Goal: Transaction & Acquisition: Purchase product/service

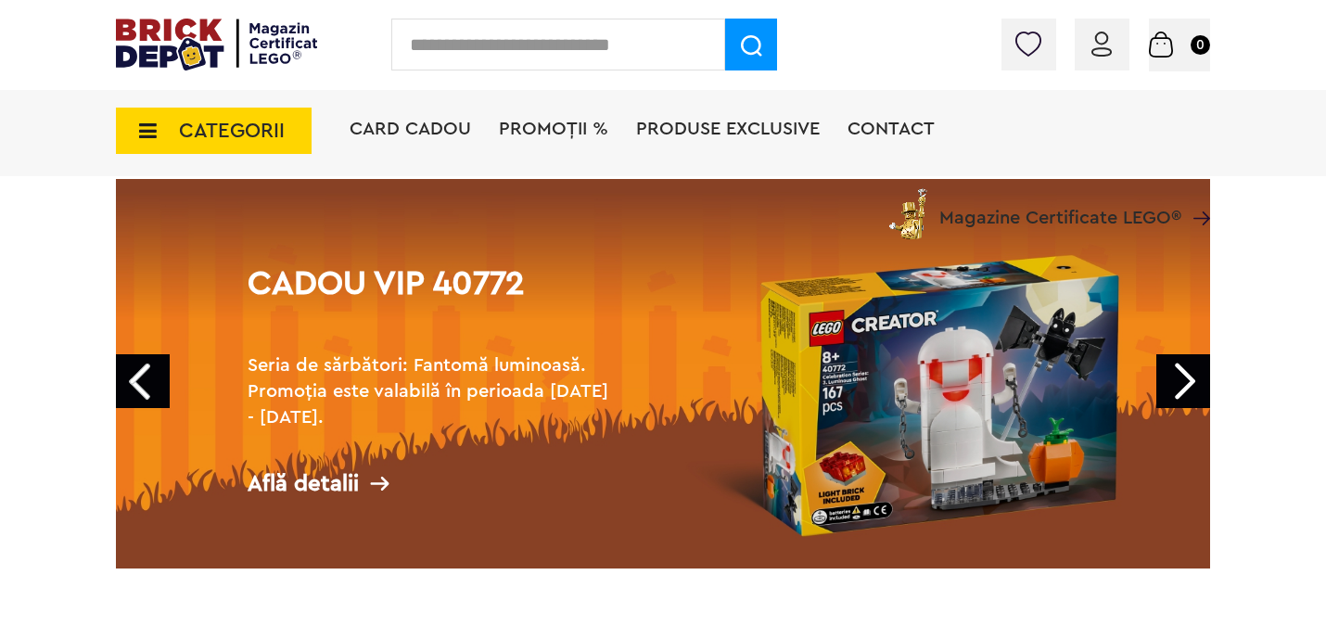
scroll to position [104, 0]
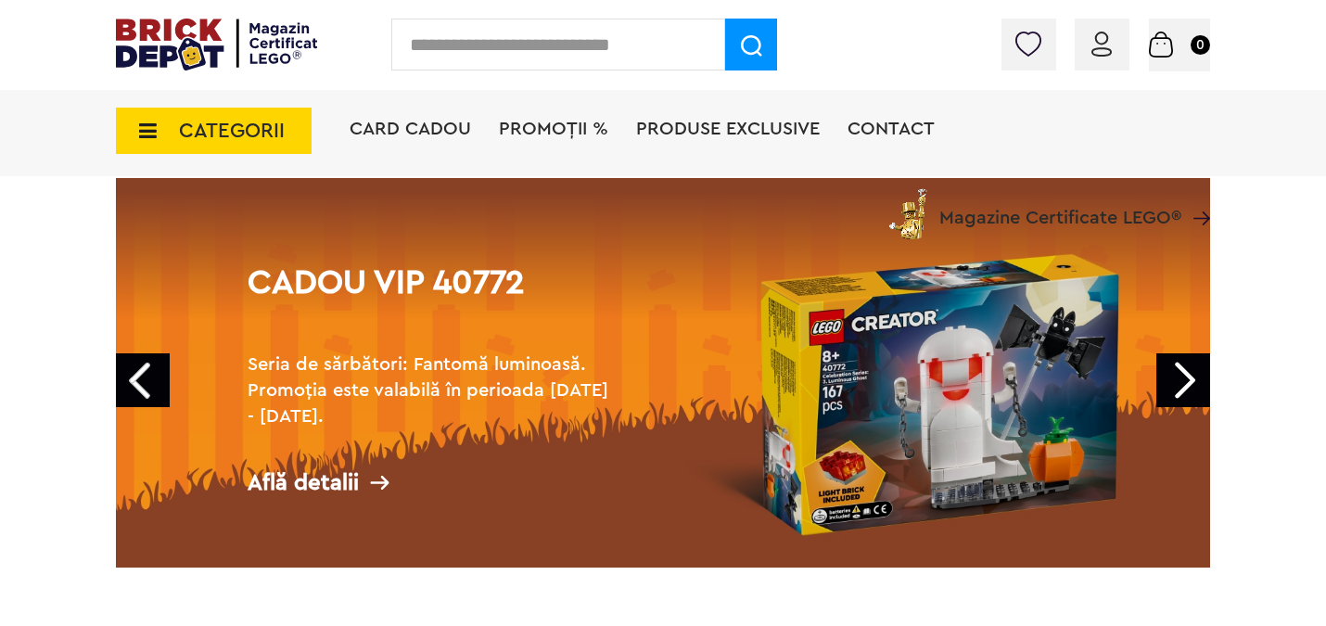
click at [140, 369] on link "Prev" at bounding box center [143, 380] width 54 height 54
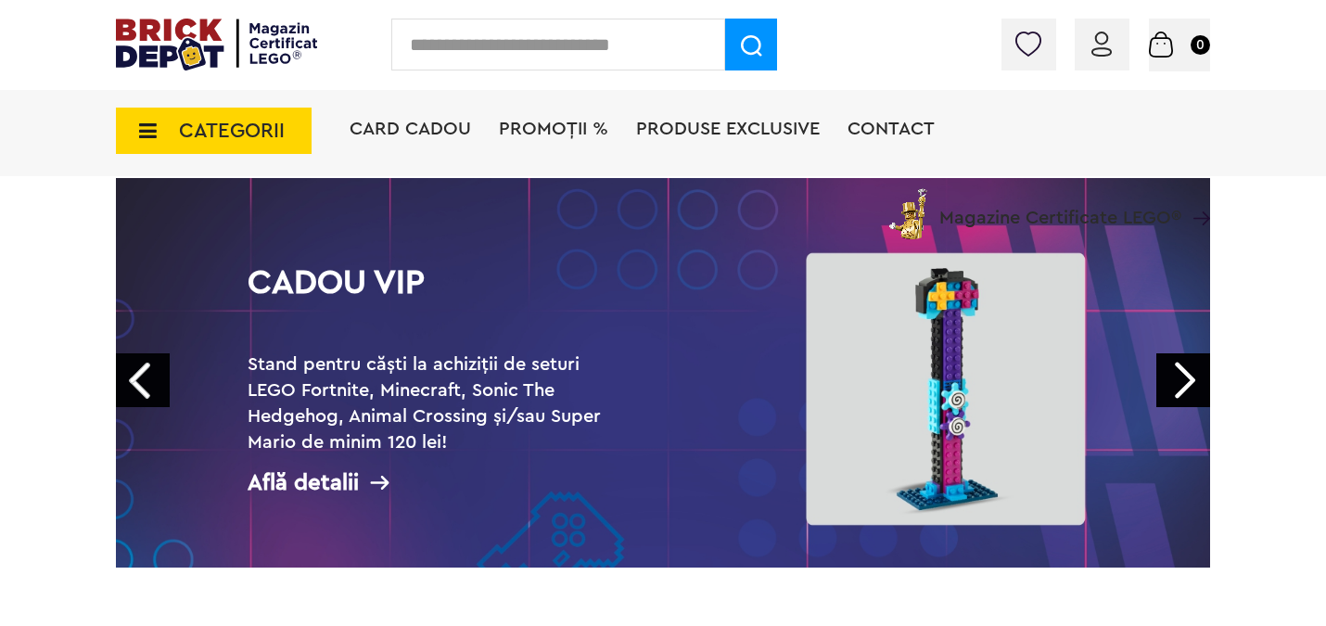
click at [158, 374] on link "Prev" at bounding box center [143, 380] width 54 height 54
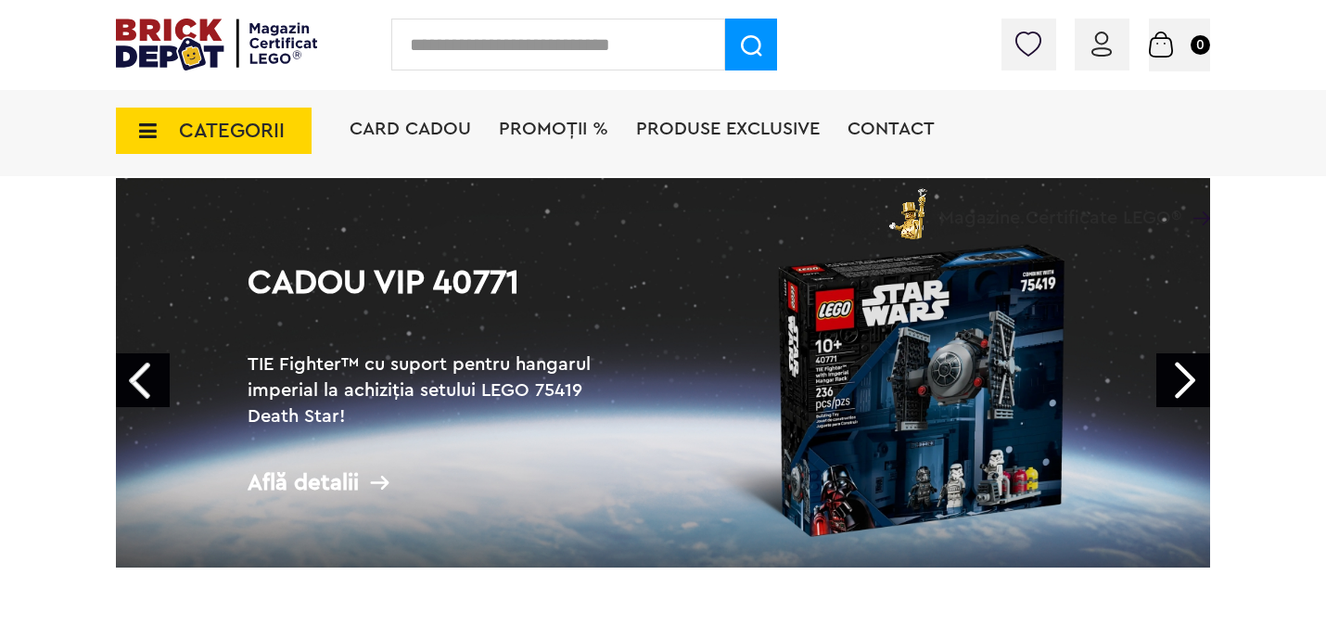
click at [158, 374] on link "Prev" at bounding box center [143, 380] width 54 height 54
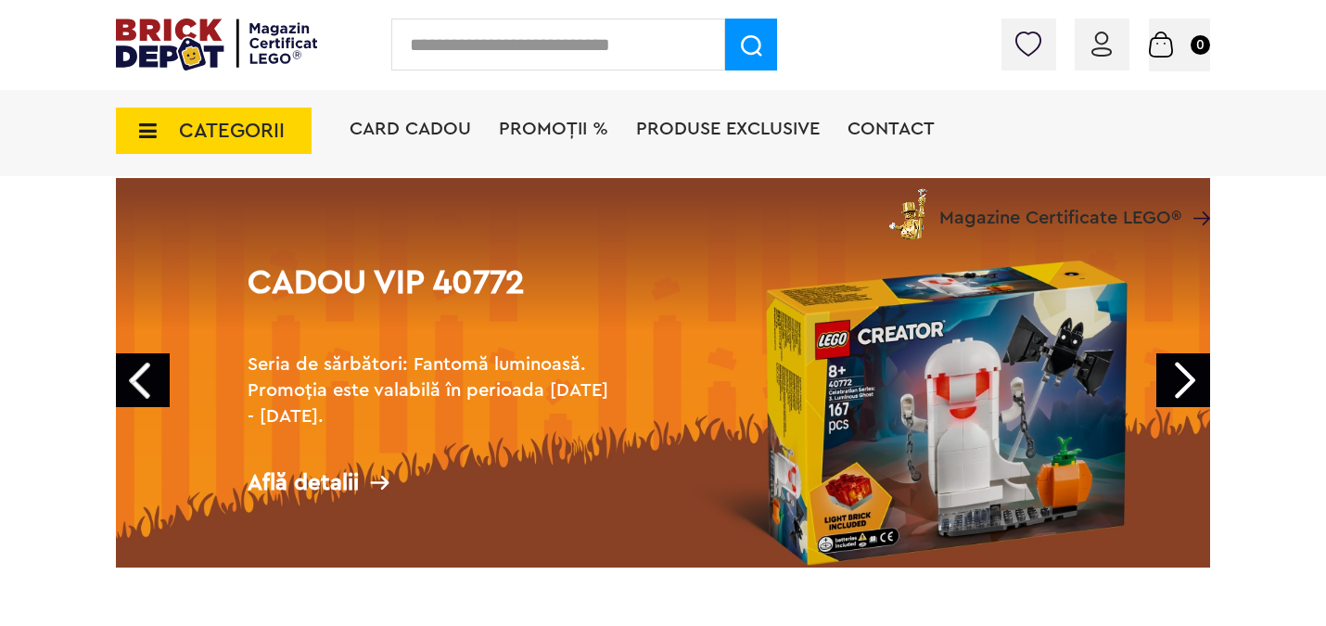
click at [158, 374] on link "Prev" at bounding box center [143, 380] width 54 height 54
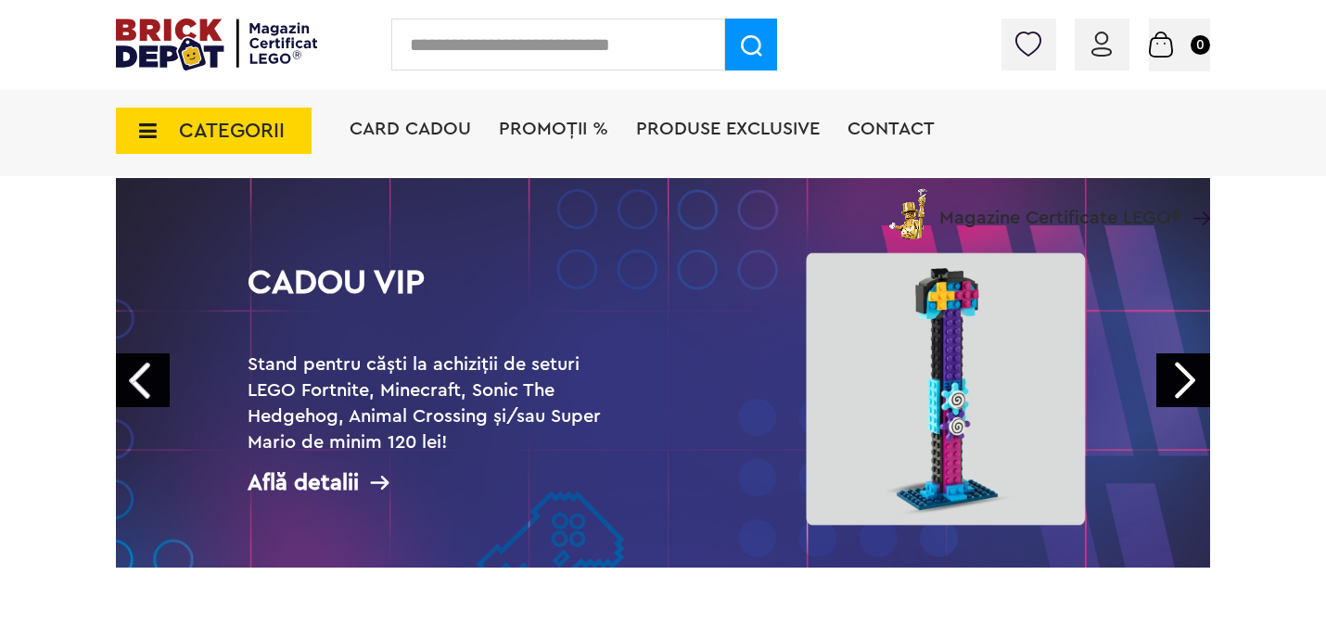
click at [158, 374] on link "Prev" at bounding box center [143, 380] width 54 height 54
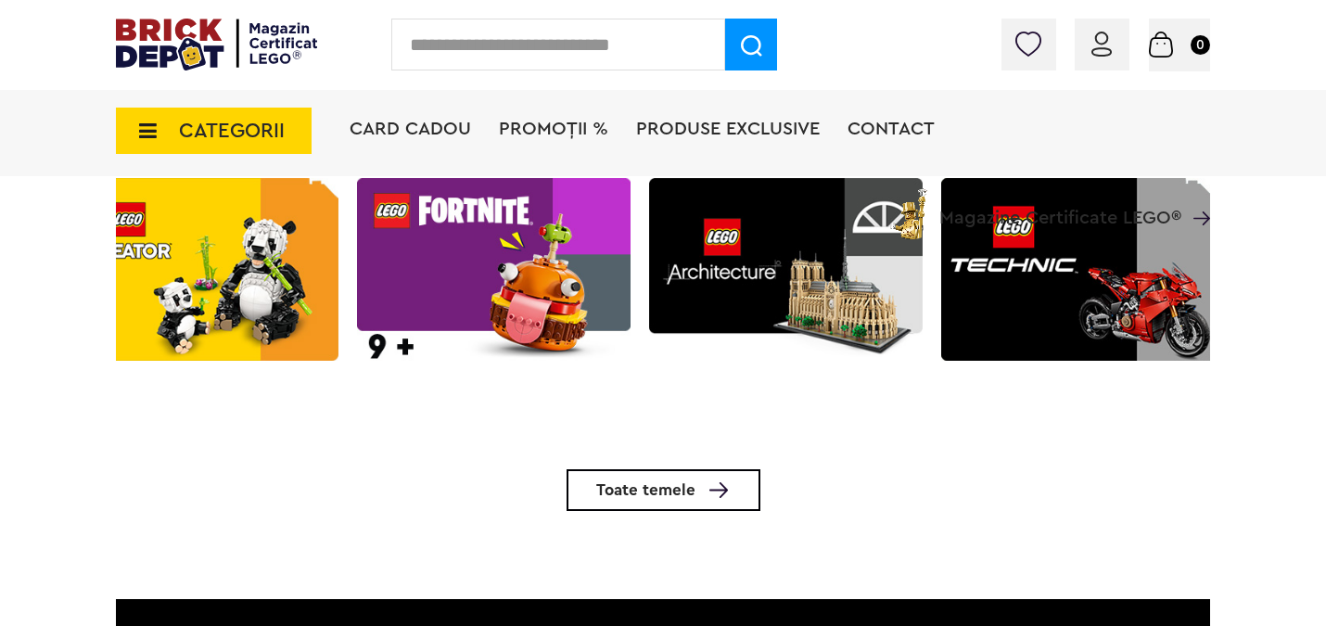
scroll to position [0, 636]
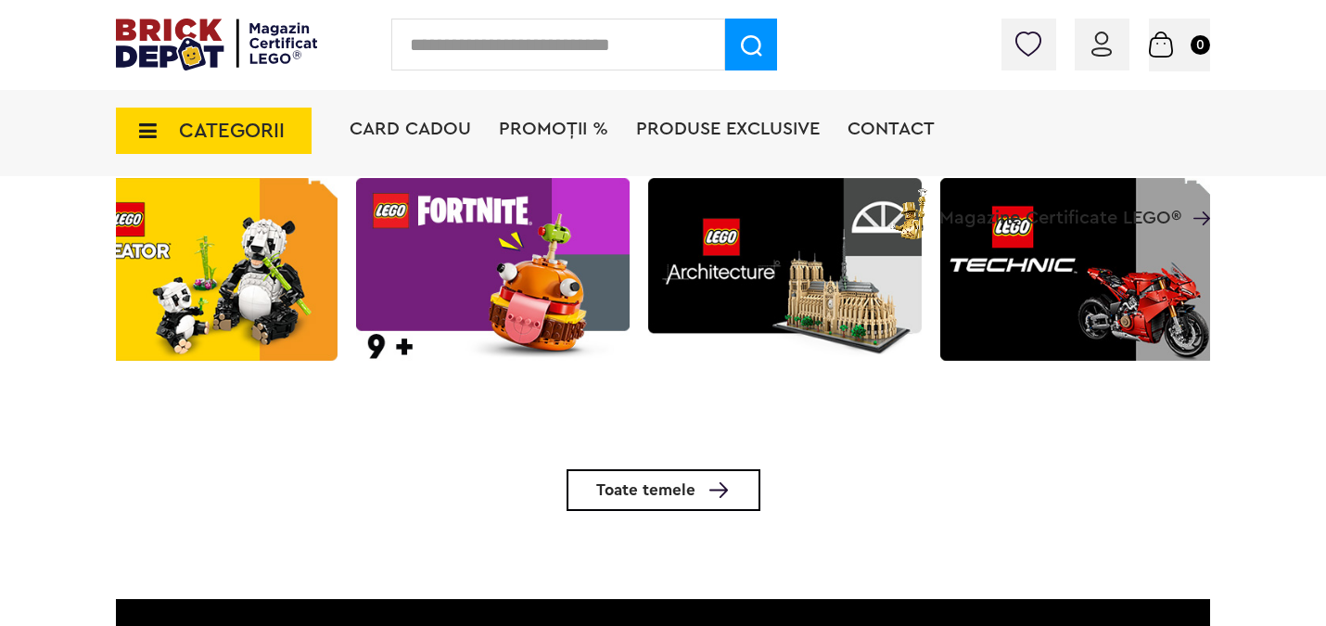
click at [790, 308] on img at bounding box center [785, 269] width 274 height 233
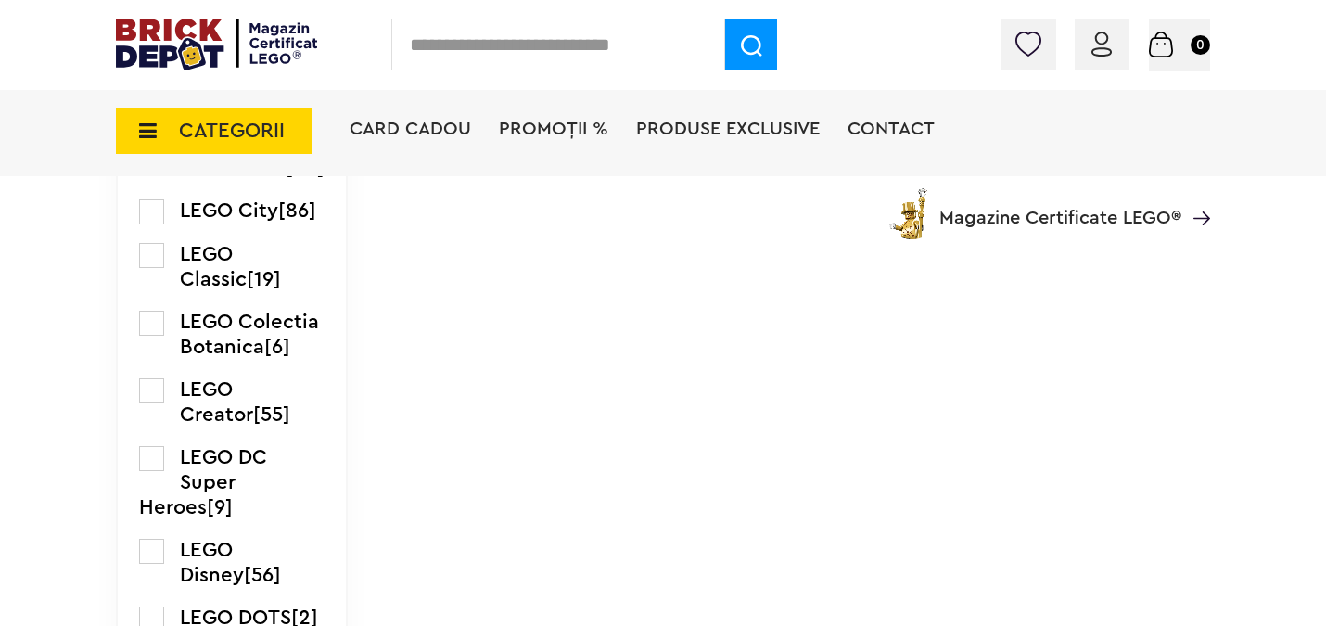
scroll to position [1643, 0]
click at [155, 337] on label at bounding box center [151, 324] width 25 height 25
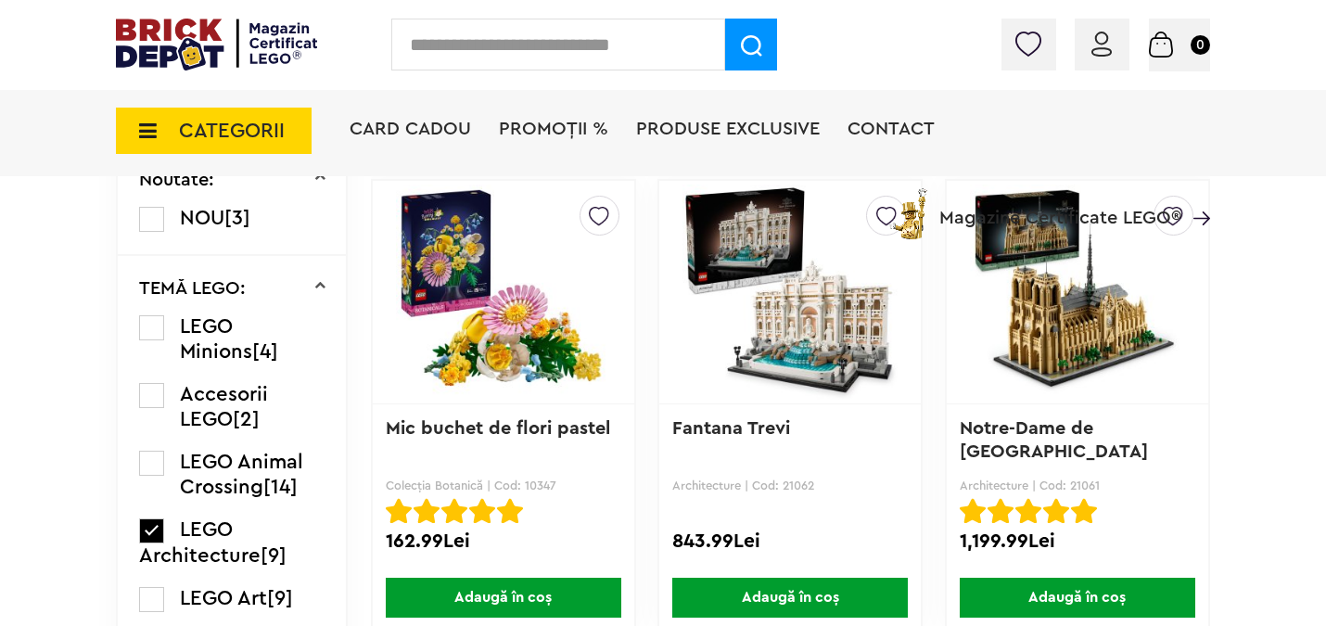
scroll to position [1159, 0]
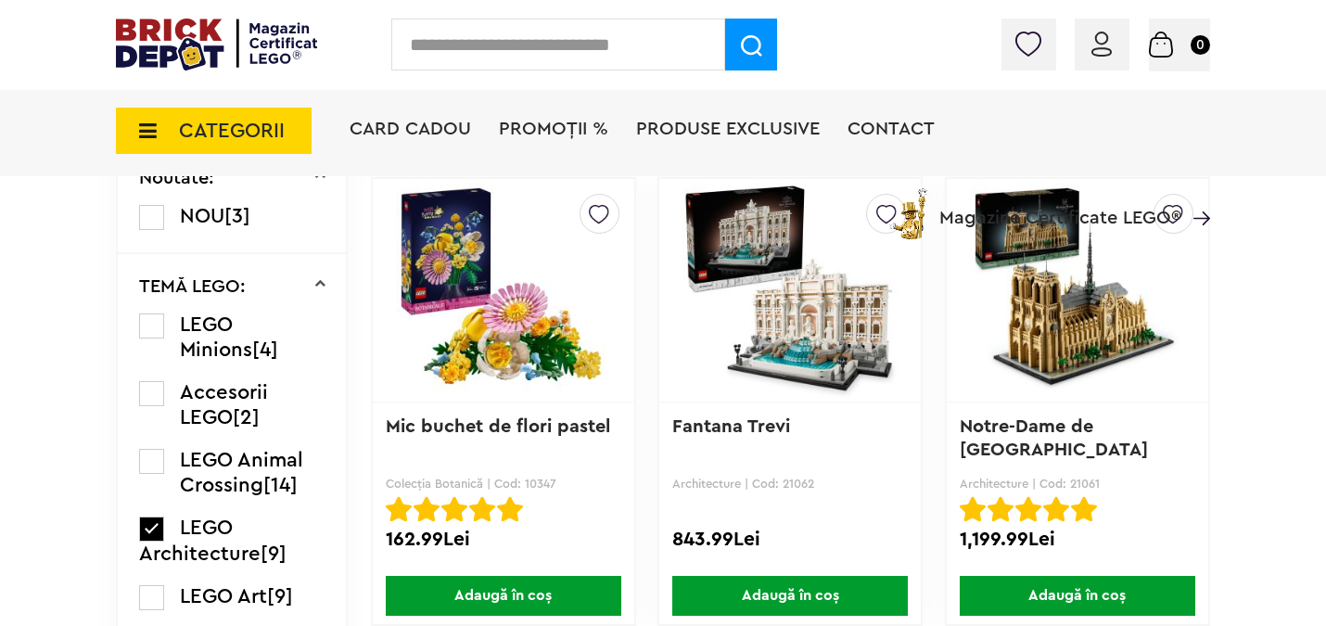
click at [218, 47] on img at bounding box center [216, 45] width 201 height 52
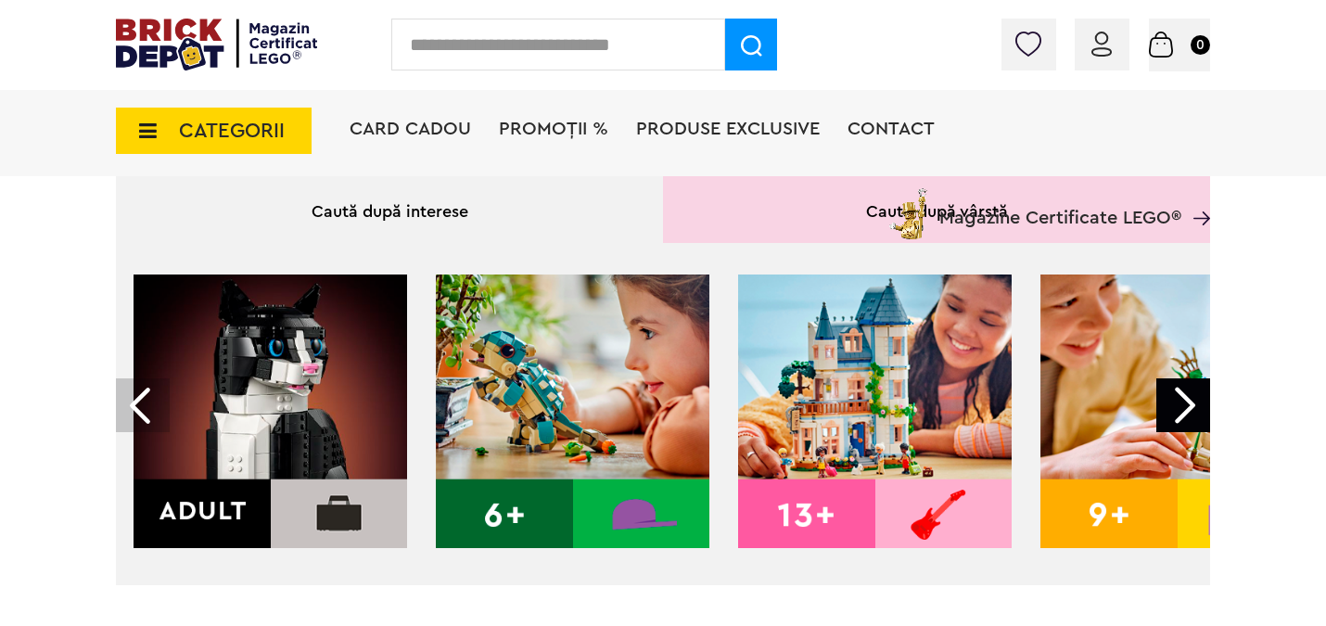
scroll to position [567, 0]
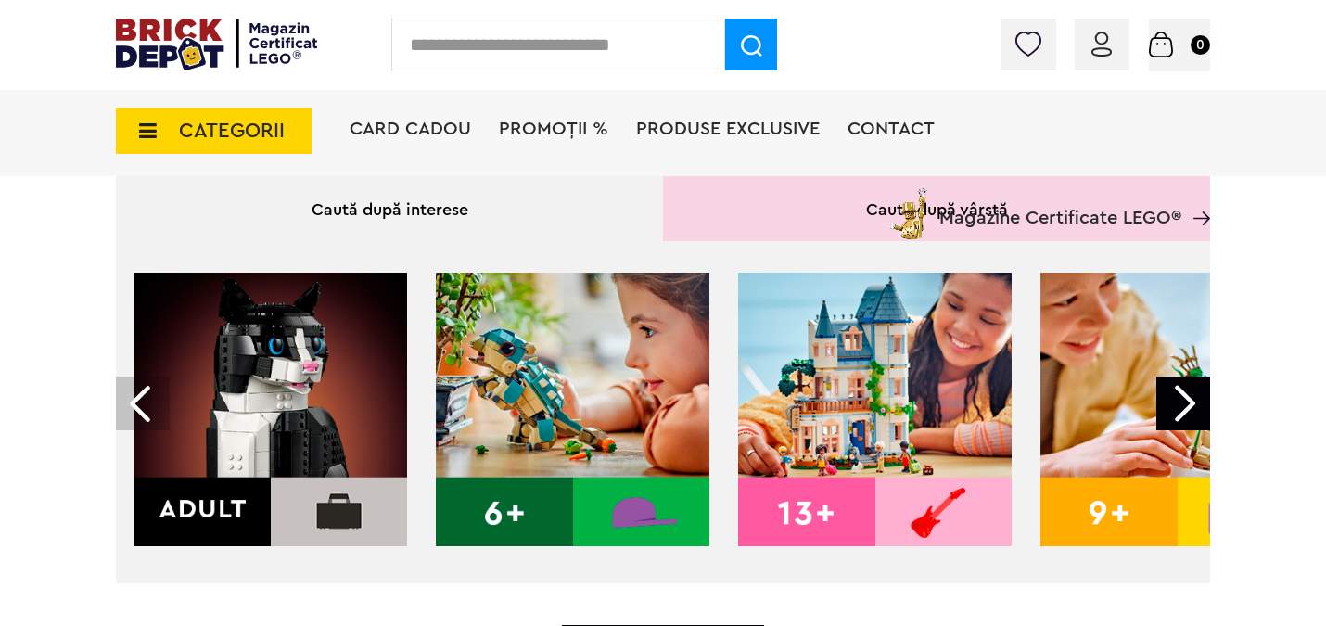
click at [235, 405] on img at bounding box center [271, 410] width 274 height 274
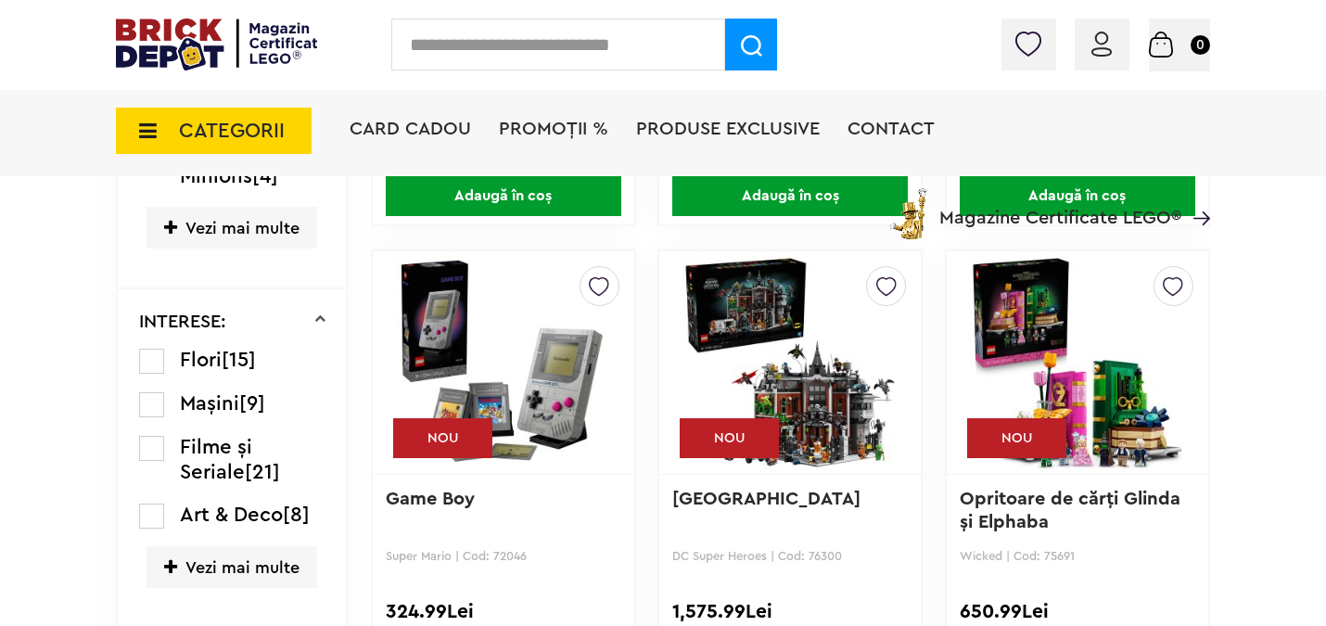
scroll to position [1559, 0]
